Goal: Task Accomplishment & Management: Use online tool/utility

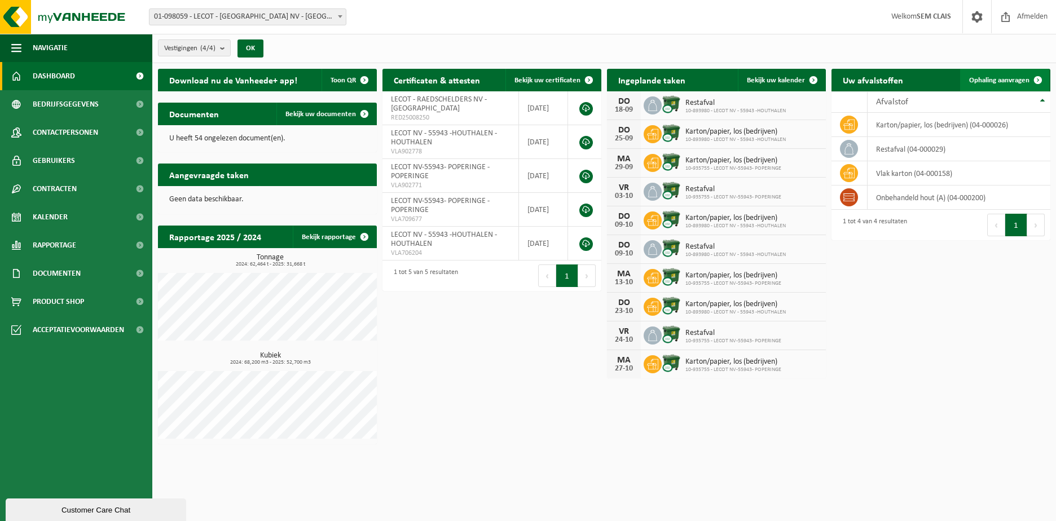
click at [779, 82] on span "Ophaling aanvragen" at bounding box center [999, 80] width 60 height 7
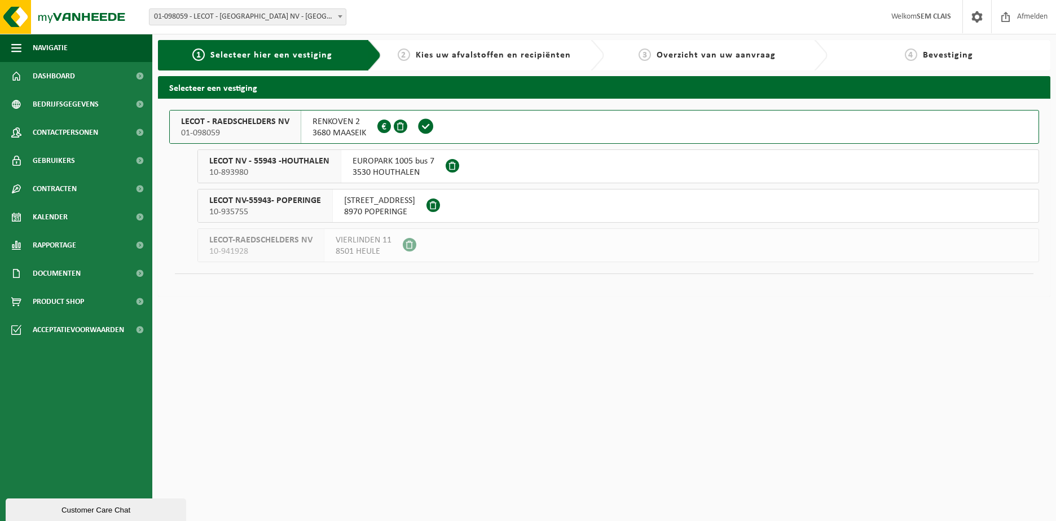
click at [257, 133] on span "01-098059" at bounding box center [235, 132] width 108 height 11
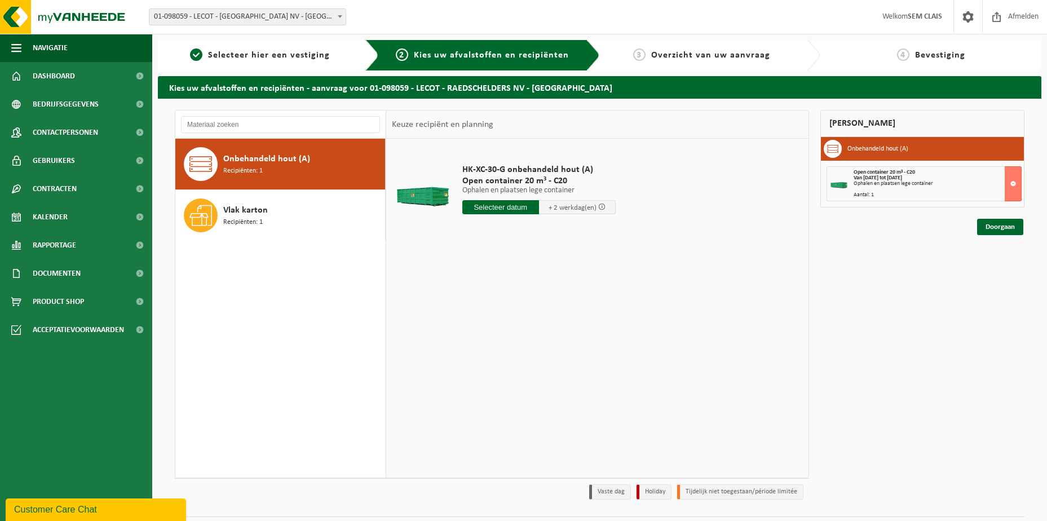
click at [523, 211] on input "text" at bounding box center [500, 207] width 77 height 14
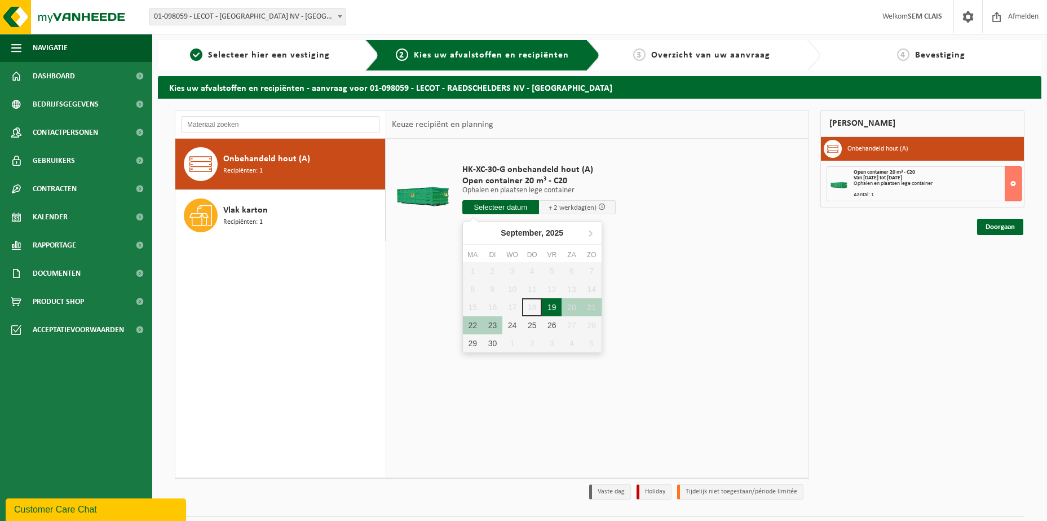
click at [548, 308] on div "19" at bounding box center [552, 307] width 20 height 18
type input "Van 2025-09-19"
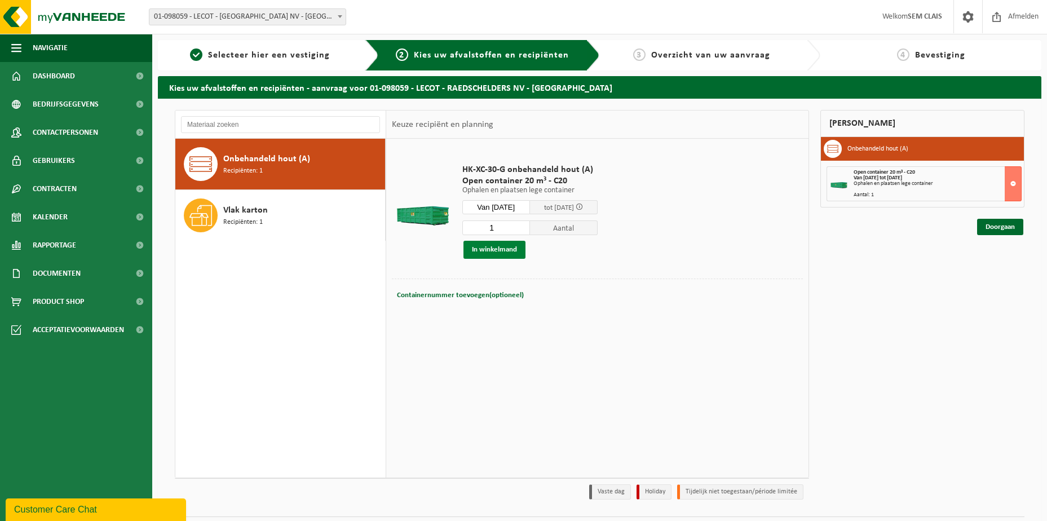
click at [497, 253] on button "In winkelmand" at bounding box center [495, 250] width 62 height 18
click at [994, 228] on link "Doorgaan" at bounding box center [1000, 227] width 46 height 16
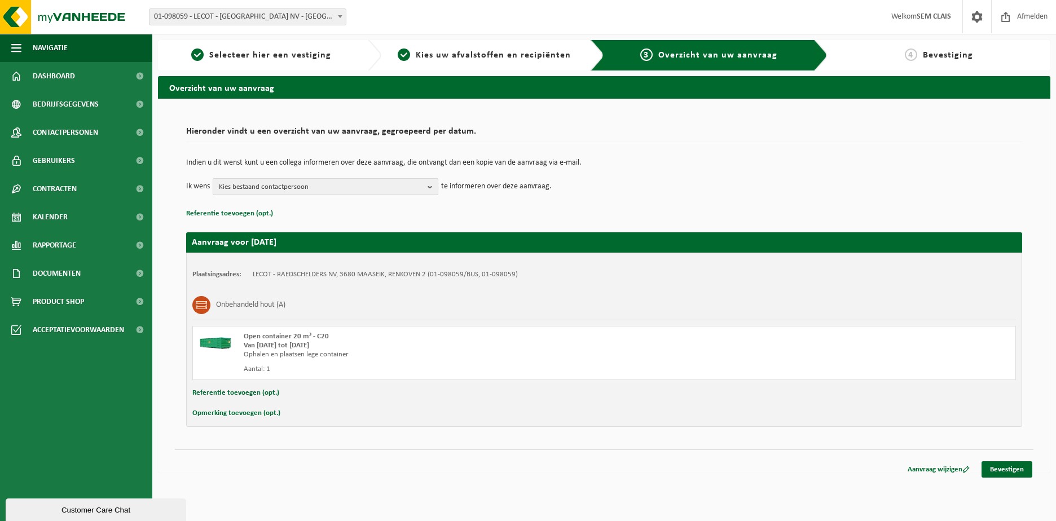
click at [300, 191] on span "Kies bestaand contactpersoon" at bounding box center [321, 187] width 204 height 17
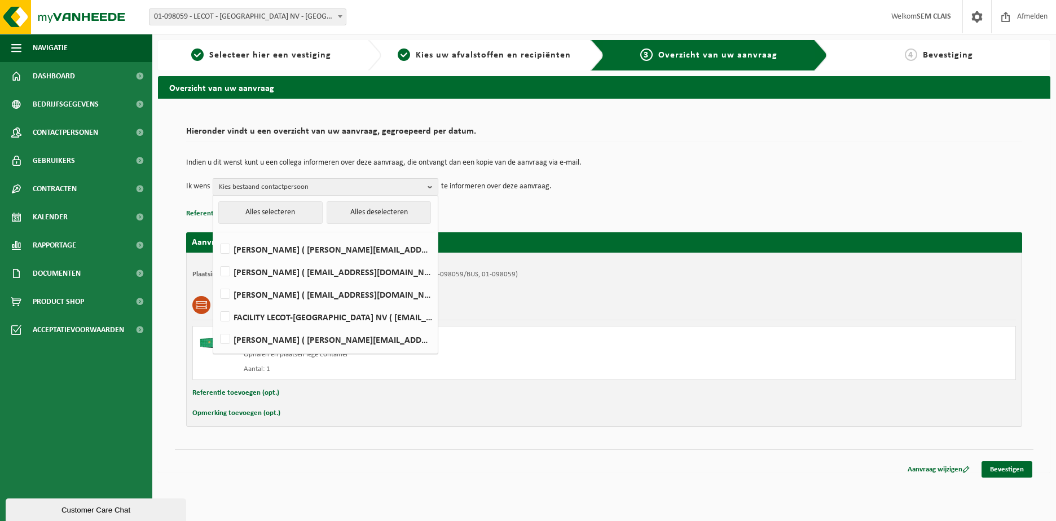
click at [833, 205] on div "Indien u dit wenst kunt u een collega informeren over deze aanvraag, die ontvan…" at bounding box center [604, 177] width 836 height 59
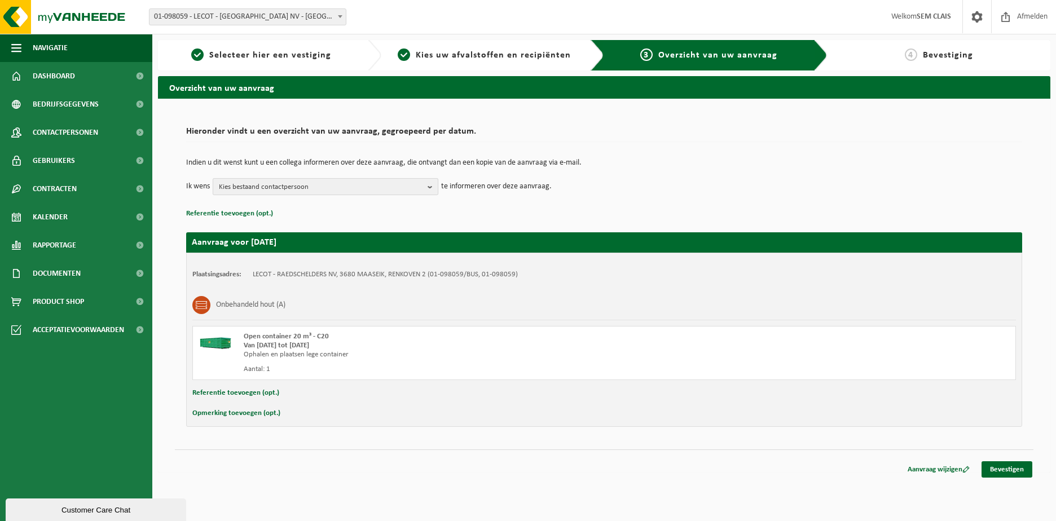
click at [374, 184] on span "Kies bestaand contactpersoon" at bounding box center [321, 187] width 204 height 17
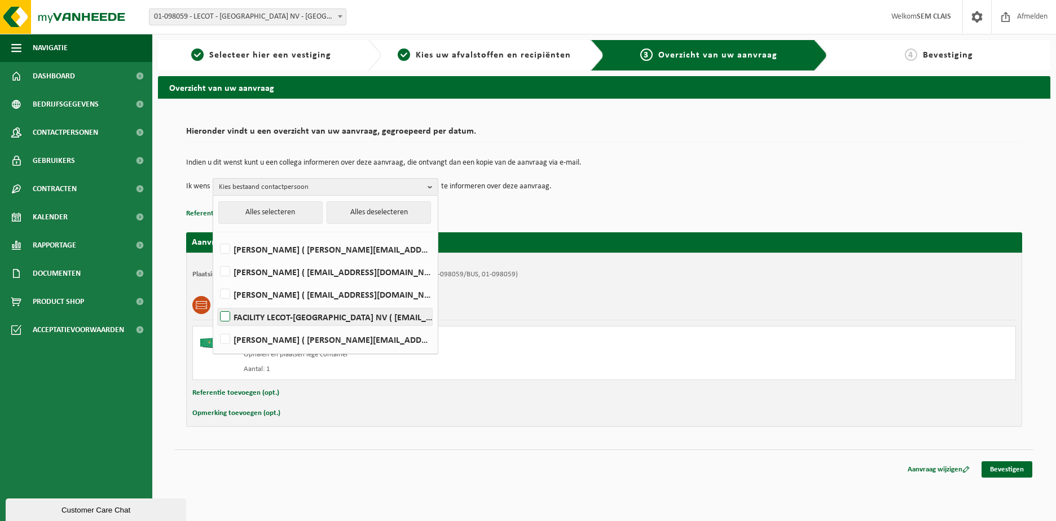
click at [424, 317] on label "FACILITY LECOT-RAEDSCHELDERS NV ( facility@lecot.be )" at bounding box center [325, 316] width 214 height 17
click at [216, 303] on input "FACILITY LECOT-RAEDSCHELDERS NV ( facility@lecot.be )" at bounding box center [215, 302] width 1 height 1
checkbox input "true"
click at [620, 428] on div "Hieronder vindt u een overzicht van uw aanvraag, gegroepeerd per datum. Indien …" at bounding box center [604, 274] width 858 height 328
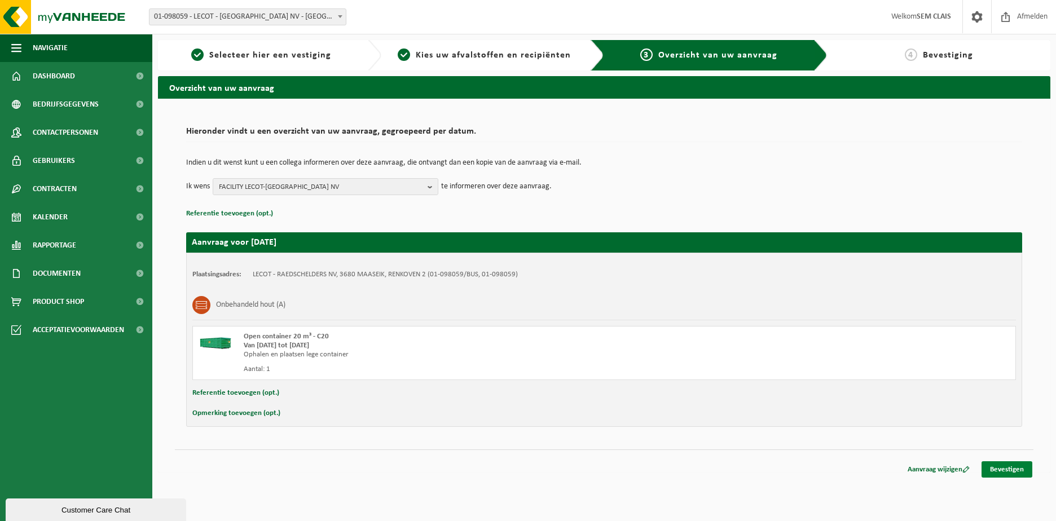
click at [1011, 467] on link "Bevestigen" at bounding box center [1006, 469] width 51 height 16
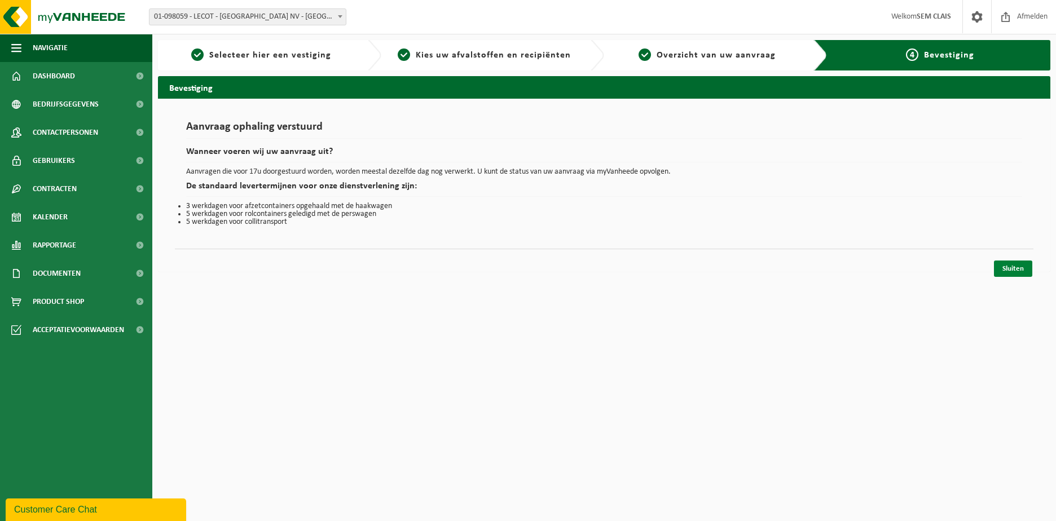
click at [1019, 270] on link "Sluiten" at bounding box center [1013, 269] width 38 height 16
